Goal: Navigation & Orientation: Find specific page/section

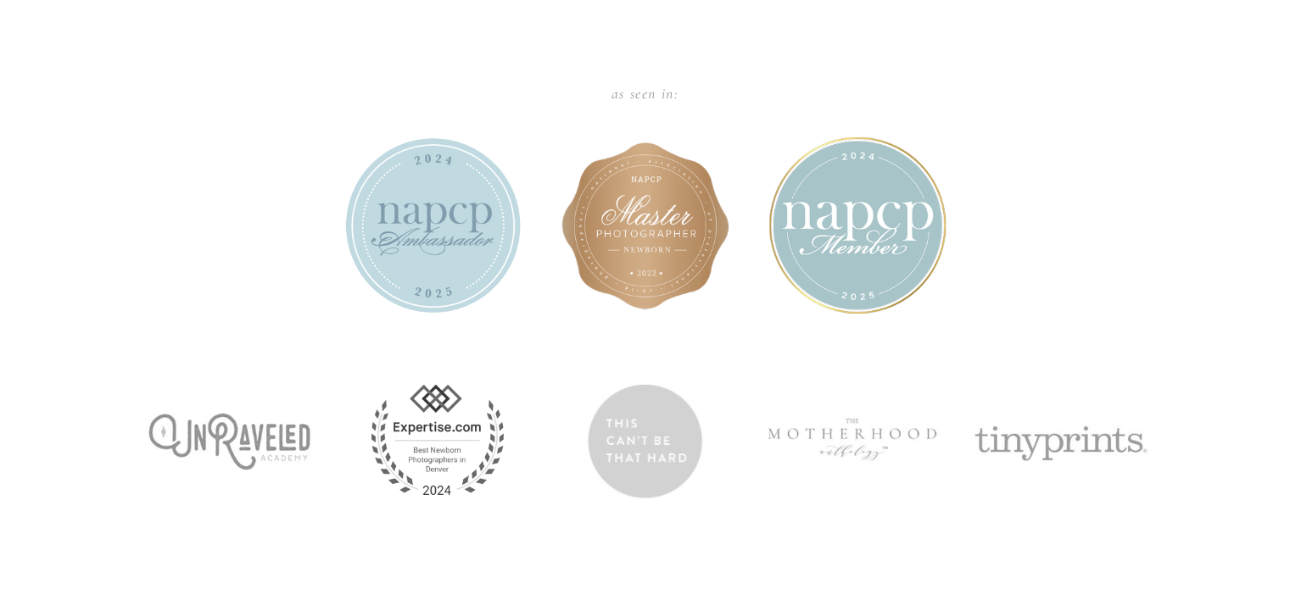
scroll to position [1660, 0]
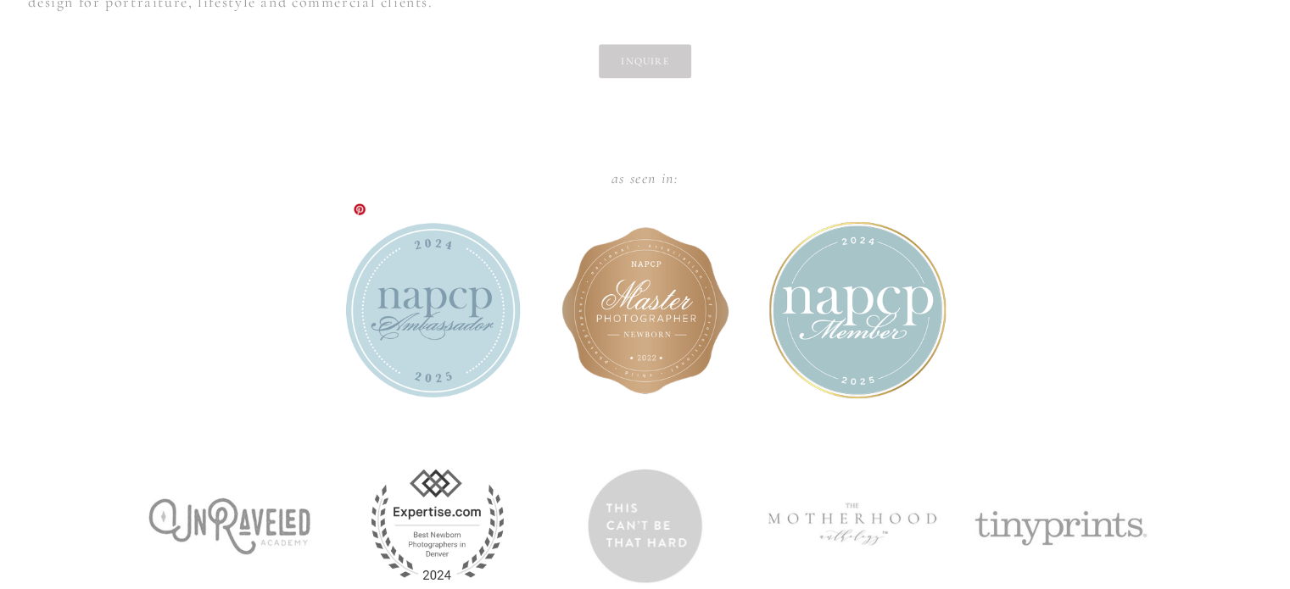
click at [441, 284] on img at bounding box center [432, 310] width 177 height 178
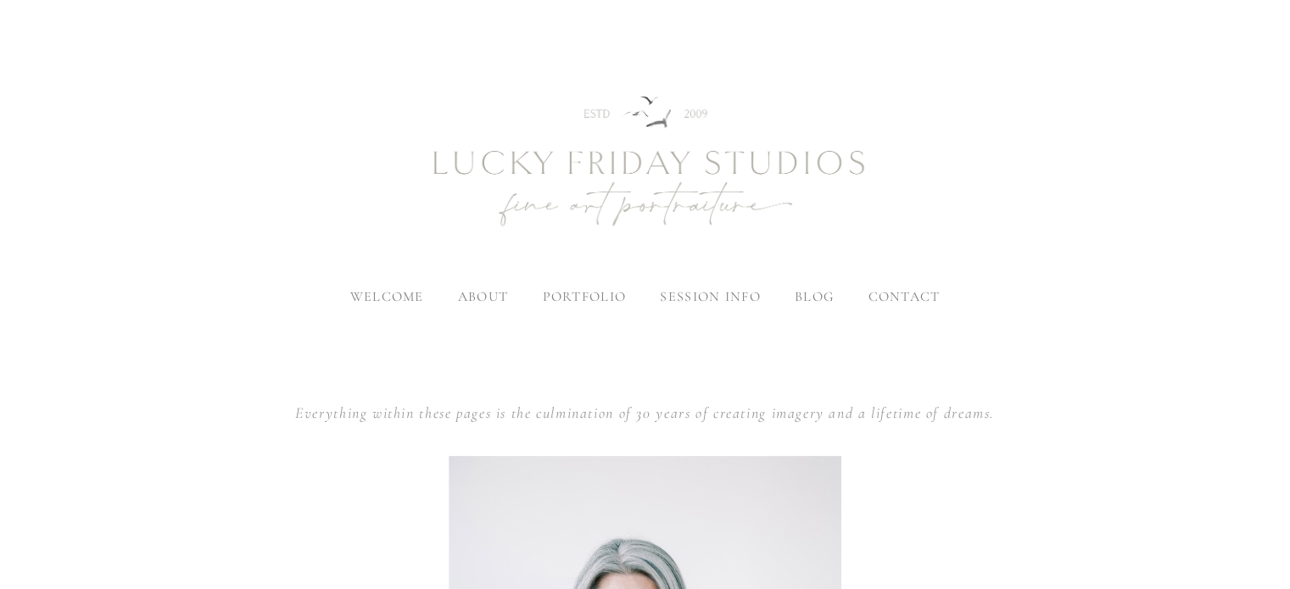
scroll to position [0, 0]
click at [577, 477] on span "seniors" at bounding box center [574, 481] width 63 height 17
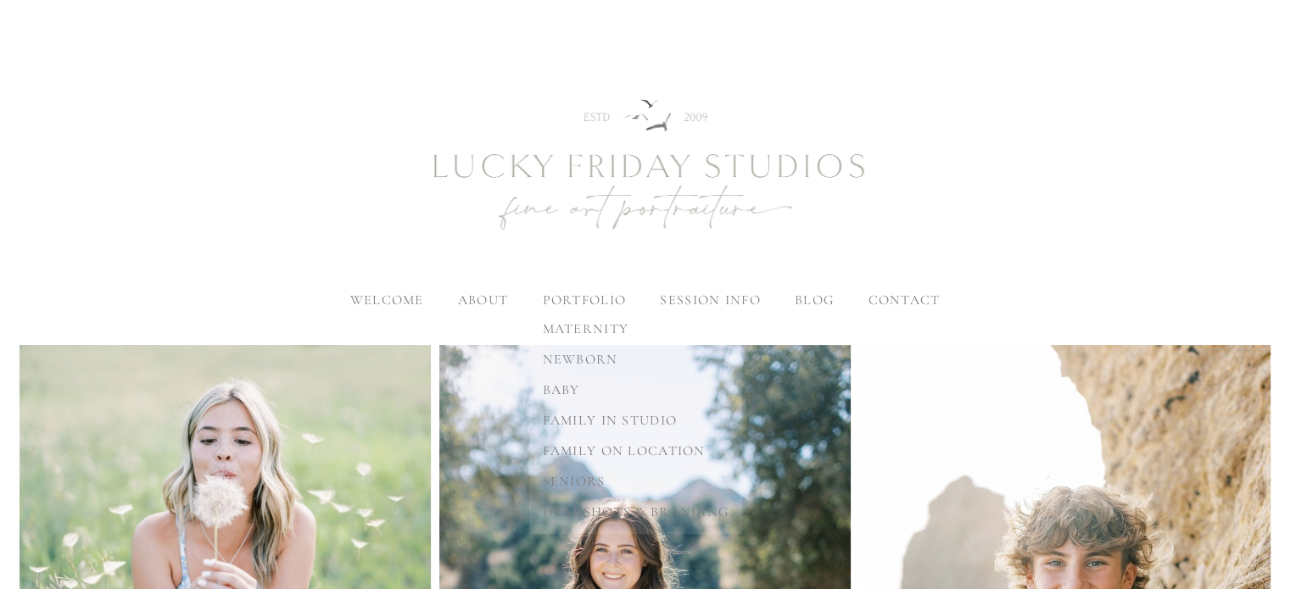
click at [607, 326] on span "maternity" at bounding box center [586, 329] width 86 height 17
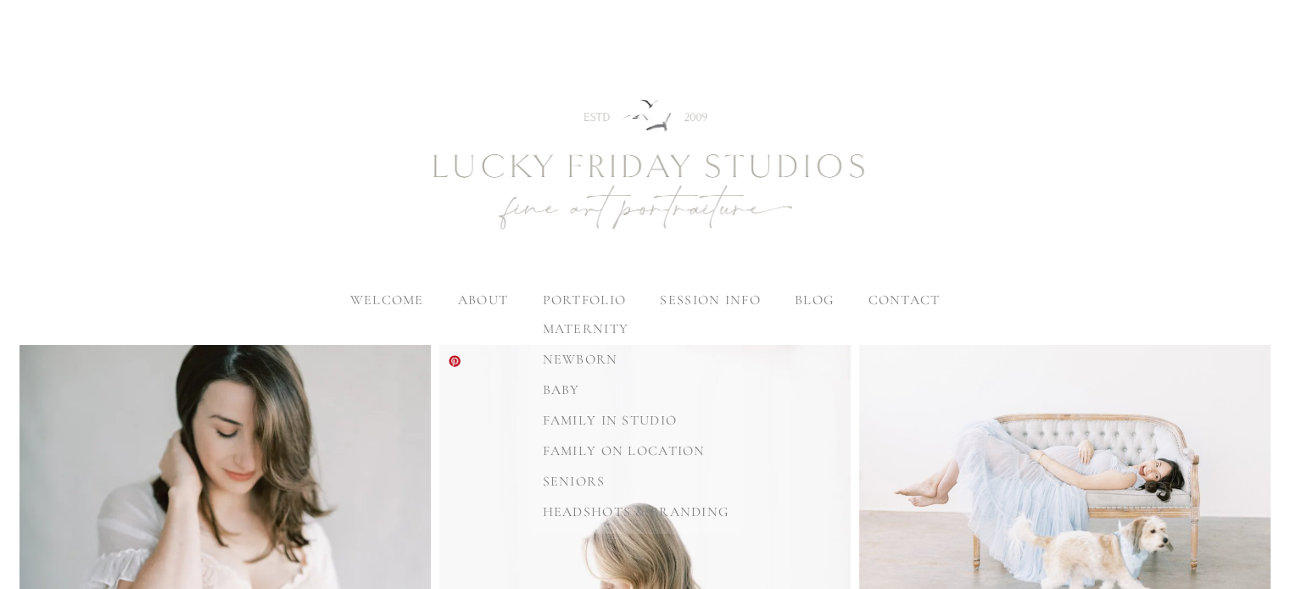
click at [587, 508] on span "headshots & branding" at bounding box center [636, 512] width 187 height 17
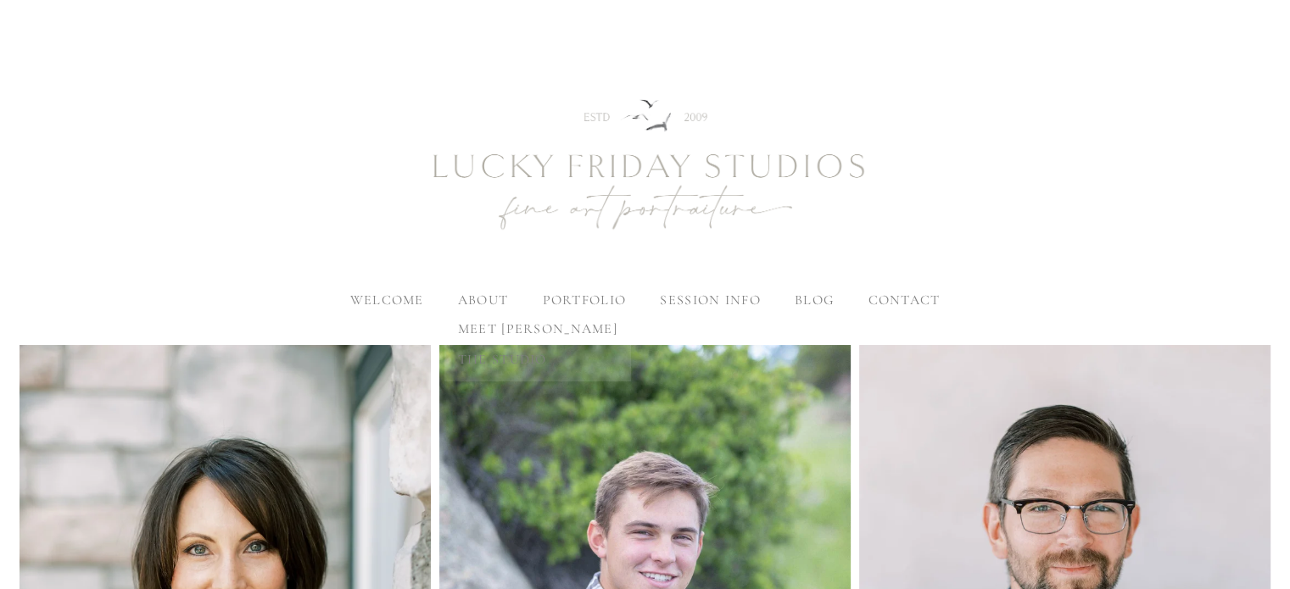
click at [474, 301] on label "about" at bounding box center [483, 300] width 50 height 17
click at [0, 0] on input "about" at bounding box center [0, 0] width 0 height 0
click at [486, 328] on span "meet [PERSON_NAME]" at bounding box center [537, 329] width 159 height 17
